Goal: Contribute content

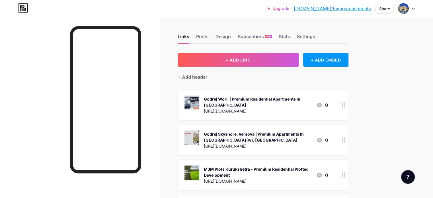
click at [281, 57] on button "+ ADD LINK" at bounding box center [238, 60] width 121 height 14
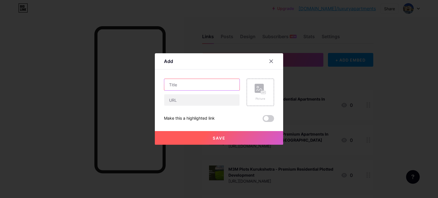
click at [203, 83] on input "text" at bounding box center [201, 84] width 75 height 11
click at [183, 81] on input "text" at bounding box center [201, 84] width 75 height 11
paste input "Birla Khar West | Luxury 3, 4 & 5 BHK Flats In [GEOGRAPHIC_DATA]"
type input "Birla Khar West | Luxury 3, 4 & 5 BHK Flats In [GEOGRAPHIC_DATA]"
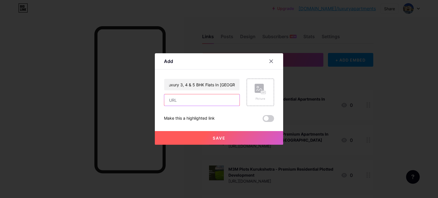
scroll to position [0, 0]
click at [187, 102] on input "text" at bounding box center [201, 99] width 75 height 11
paste input "[URL][DOMAIN_NAME]"
type input "[URL][DOMAIN_NAME]"
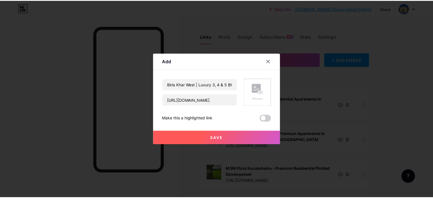
scroll to position [0, 0]
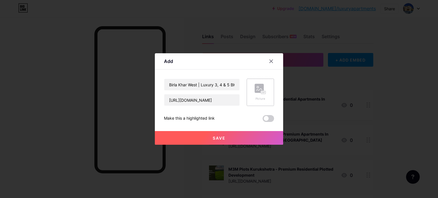
click at [258, 93] on rect at bounding box center [258, 88] width 9 height 9
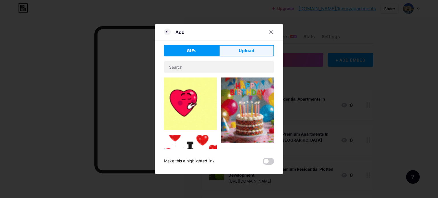
click at [253, 51] on button "Upload" at bounding box center [246, 50] width 55 height 11
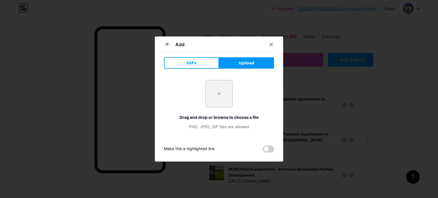
click at [211, 88] on input "file" at bounding box center [218, 93] width 27 height 27
type input "C:\fakepath\3.jpg"
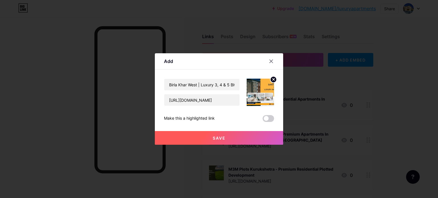
click at [229, 135] on button "Save" at bounding box center [219, 138] width 128 height 14
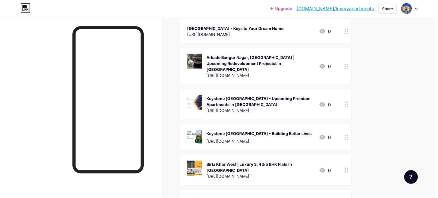
scroll to position [1564, 0]
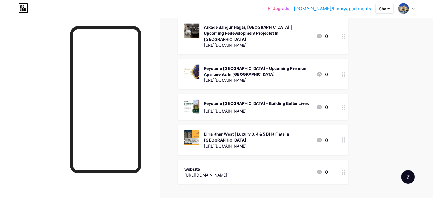
click at [309, 131] on div "Birla Khar West | Luxury 3, 4 & 5 BHK Flats In [GEOGRAPHIC_DATA]" at bounding box center [258, 137] width 108 height 12
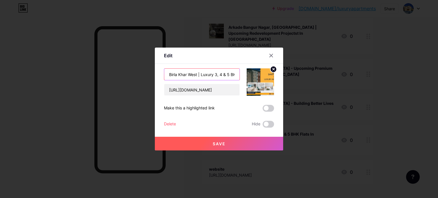
click at [212, 75] on input "Birla Khar West | Luxury 3, 4 & 5 BHK Flats In [GEOGRAPHIC_DATA]" at bounding box center [201, 74] width 75 height 11
paste input "[PERSON_NAME] New Launch Premium Apartmen"
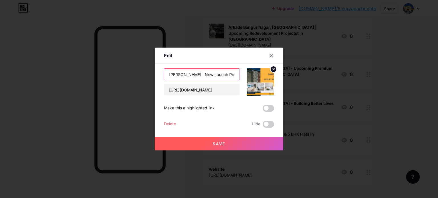
drag, startPoint x: 202, startPoint y: 73, endPoint x: 96, endPoint y: 79, distance: 106.2
click at [97, 79] on div "Edit Content YouTube Play YouTube video without leaving your page. ADD Vimeo Pl…" at bounding box center [219, 99] width 438 height 198
type input "[PERSON_NAME] New Launch Premium Apartments In [GEOGRAPHIC_DATA]"
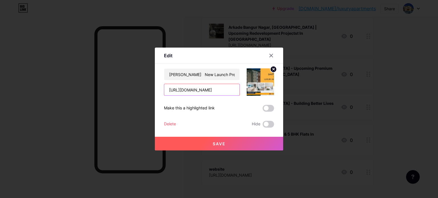
scroll to position [0, 72]
drag, startPoint x: 190, startPoint y: 89, endPoint x: 279, endPoint y: 89, distance: 89.2
click at [279, 89] on div "Edit Content YouTube Play YouTube video without leaving your page. ADD Vimeo Pl…" at bounding box center [219, 99] width 128 height 103
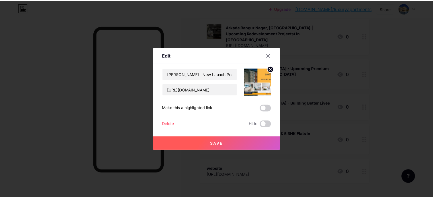
scroll to position [0, 0]
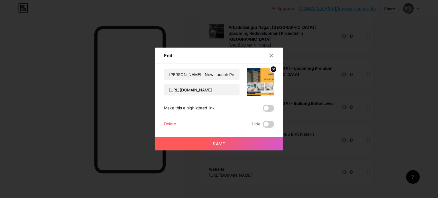
click at [217, 143] on span "Save" at bounding box center [219, 143] width 13 height 5
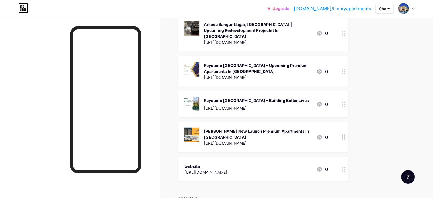
scroll to position [1568, 0]
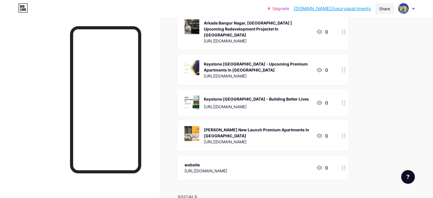
click at [384, 9] on div "Share" at bounding box center [384, 9] width 11 height 6
click at [346, 30] on div "Copy link" at bounding box center [351, 30] width 85 height 14
